Goal: Task Accomplishment & Management: Complete application form

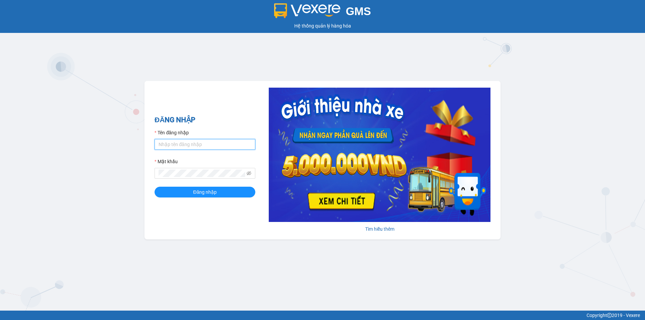
click at [210, 147] on input "Tên đăng nhập" at bounding box center [204, 144] width 101 height 11
type input "trong.minhtam"
click at [178, 177] on span at bounding box center [204, 173] width 101 height 11
click at [154, 187] on button "Đăng nhập" at bounding box center [204, 192] width 101 height 11
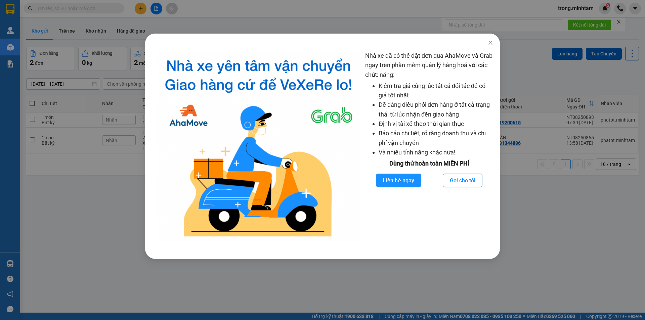
click at [82, 91] on div "Nhà xe đã có thể đặt đơn qua AhaMove và Grab ngay trên phần mềm quản lý hàng ho…" at bounding box center [322, 160] width 645 height 320
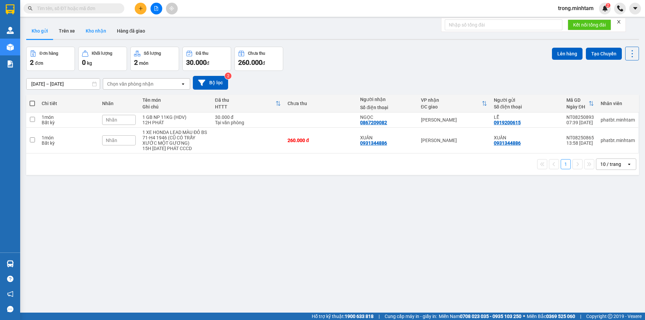
click at [91, 29] on button "Kho nhận" at bounding box center [95, 31] width 31 height 16
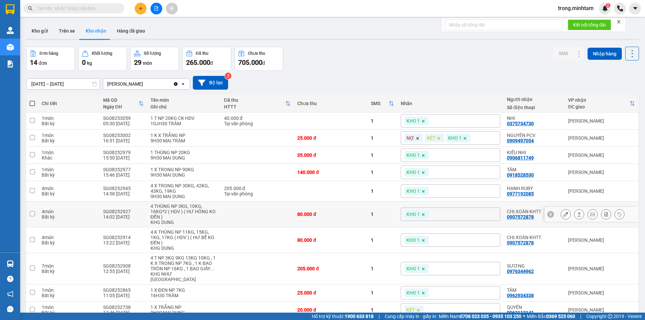
scroll to position [31, 0]
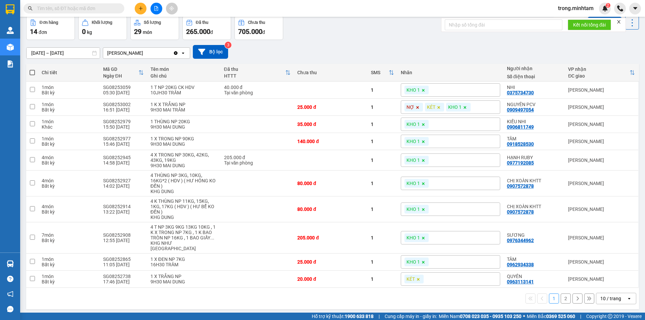
click at [602, 295] on div "10 / trang" at bounding box center [610, 298] width 21 height 7
click at [599, 279] on span "100 / trang" at bounding box center [608, 278] width 24 height 7
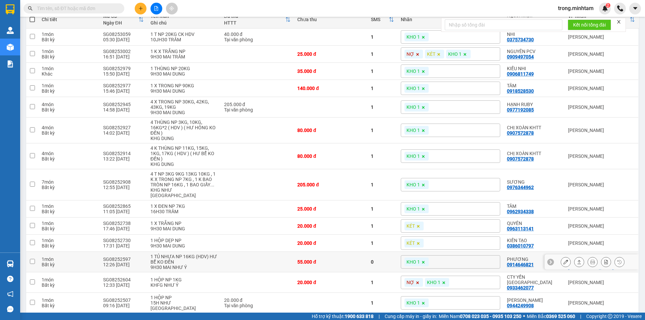
scroll to position [100, 0]
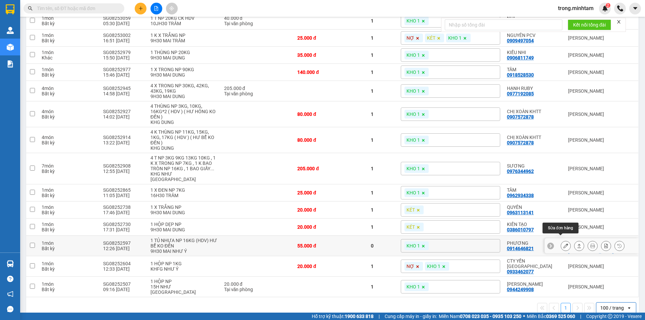
click at [563, 243] on icon at bounding box center [565, 245] width 5 height 5
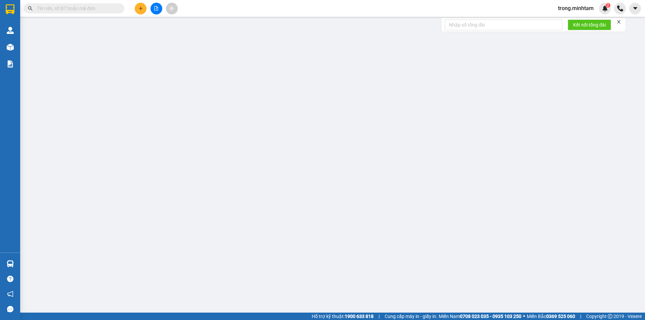
type input "0973470721"
type input "NHƯ"
type input "0914646821"
type input "PHƯƠNG"
checkbox input "true"
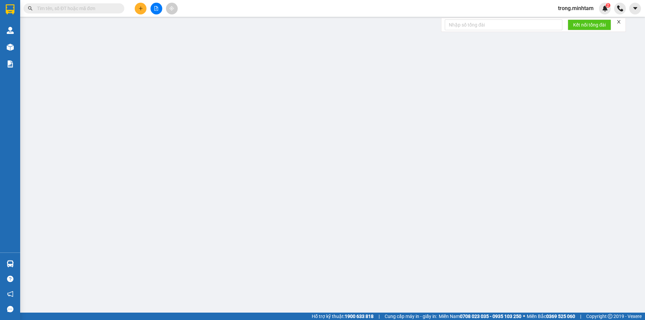
type input "193/4 ẤP AN NGHĨA XÃ AN HÓA"
type input "HCK / PHÍ GTN CHƯA THU 120K KLLĐ"
type input "55.000"
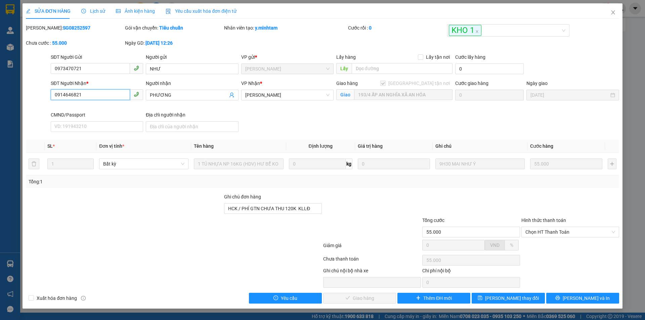
click at [90, 94] on input "0914646821" at bounding box center [90, 94] width 79 height 11
click at [63, 96] on input "0914646821" at bounding box center [90, 94] width 79 height 11
click at [92, 94] on input "0974646821" at bounding box center [90, 94] width 79 height 11
type input "0974646821"
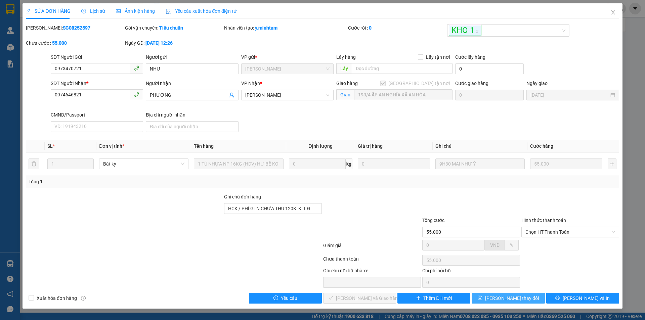
drag, startPoint x: 500, startPoint y: 296, endPoint x: 502, endPoint y: 280, distance: 16.5
click at [501, 295] on span "Lưu thay đổi" at bounding box center [512, 297] width 54 height 7
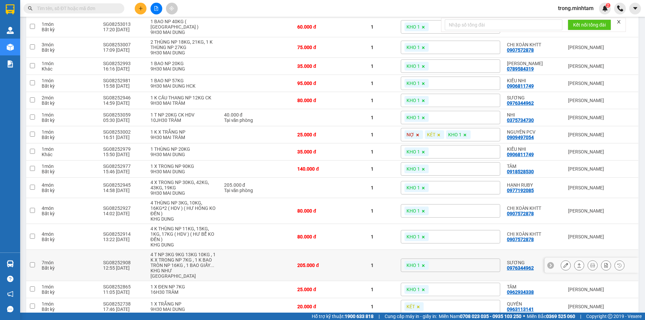
scroll to position [336, 0]
